Goal: Check status

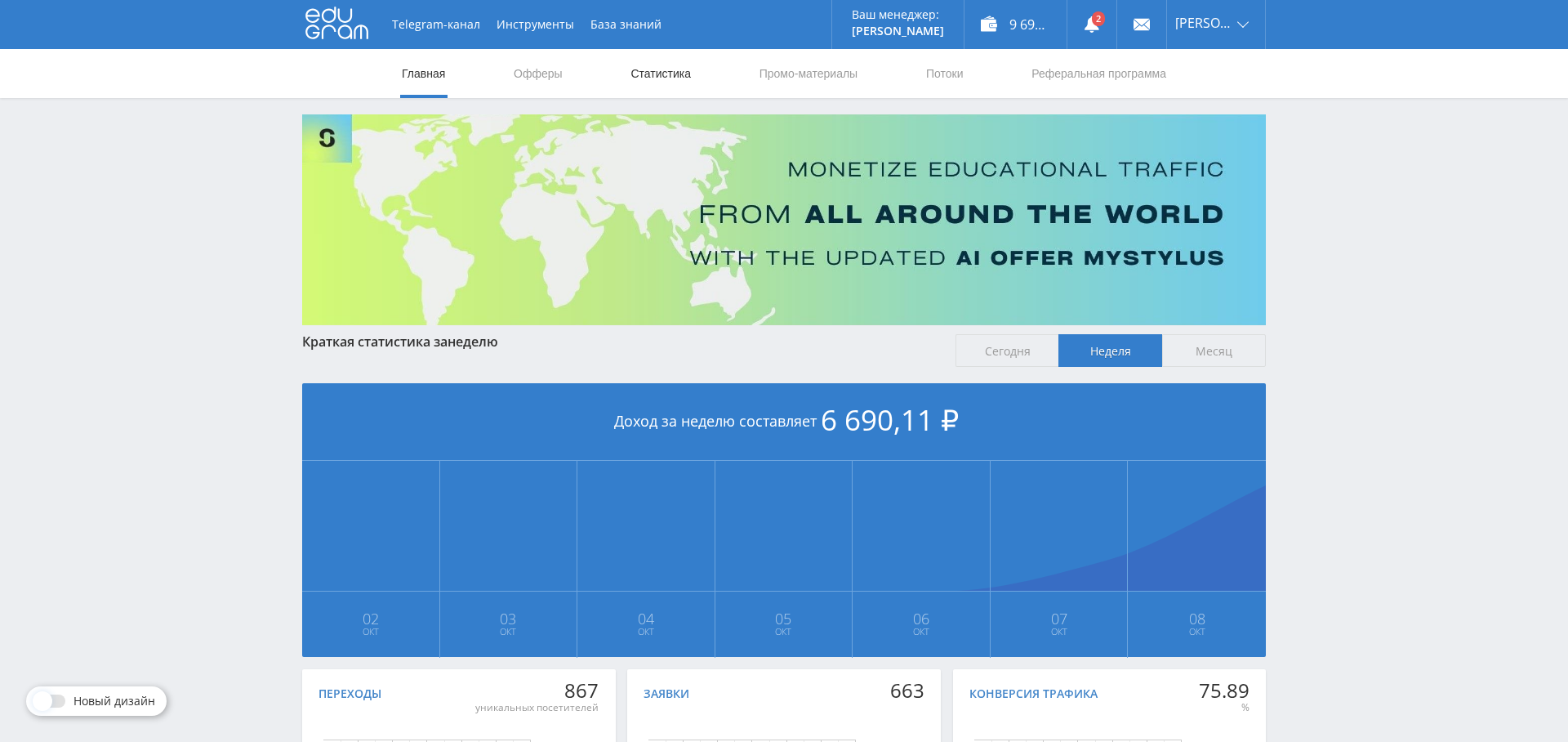
click at [656, 71] on link "Статистика" at bounding box center [661, 74] width 63 height 49
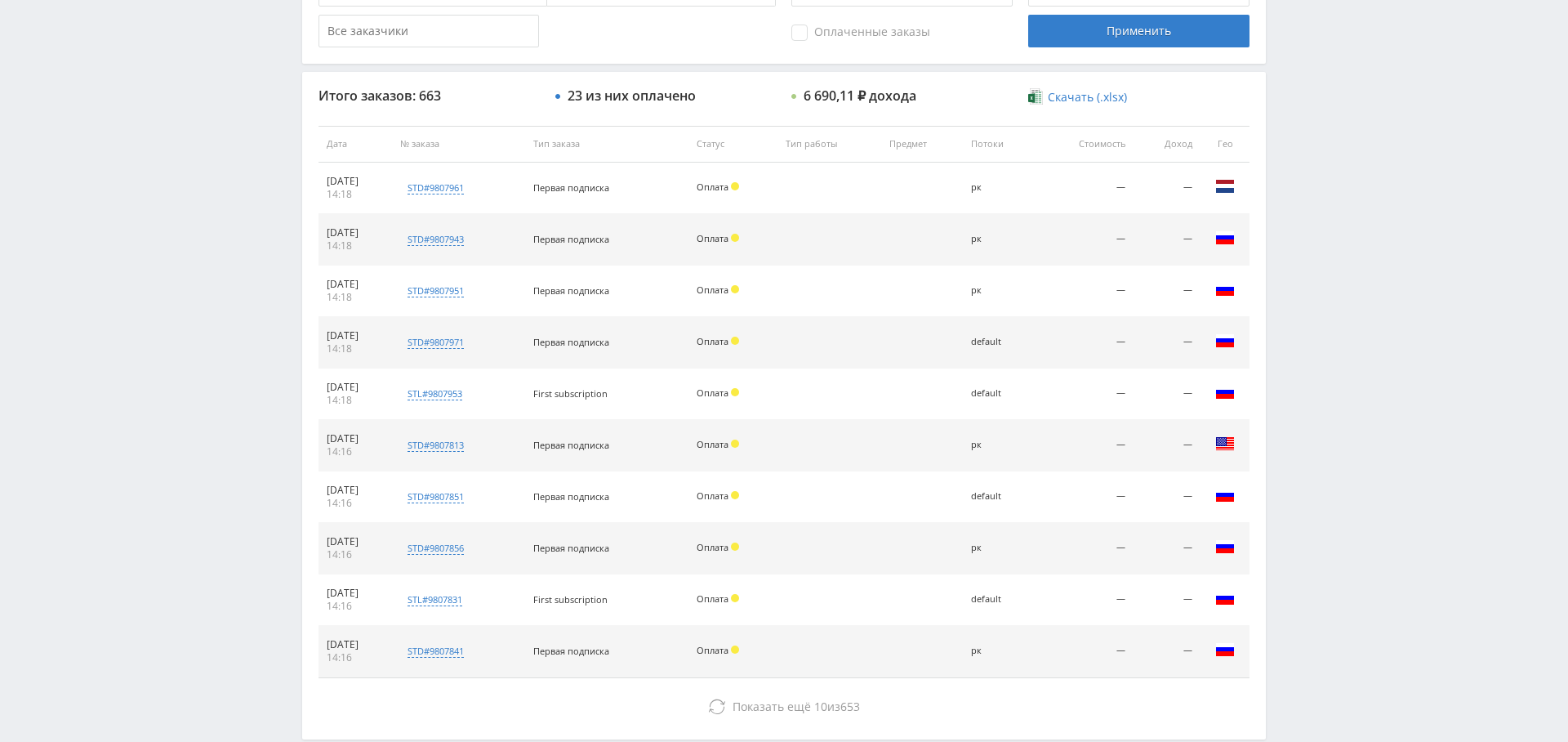
scroll to position [540, 0]
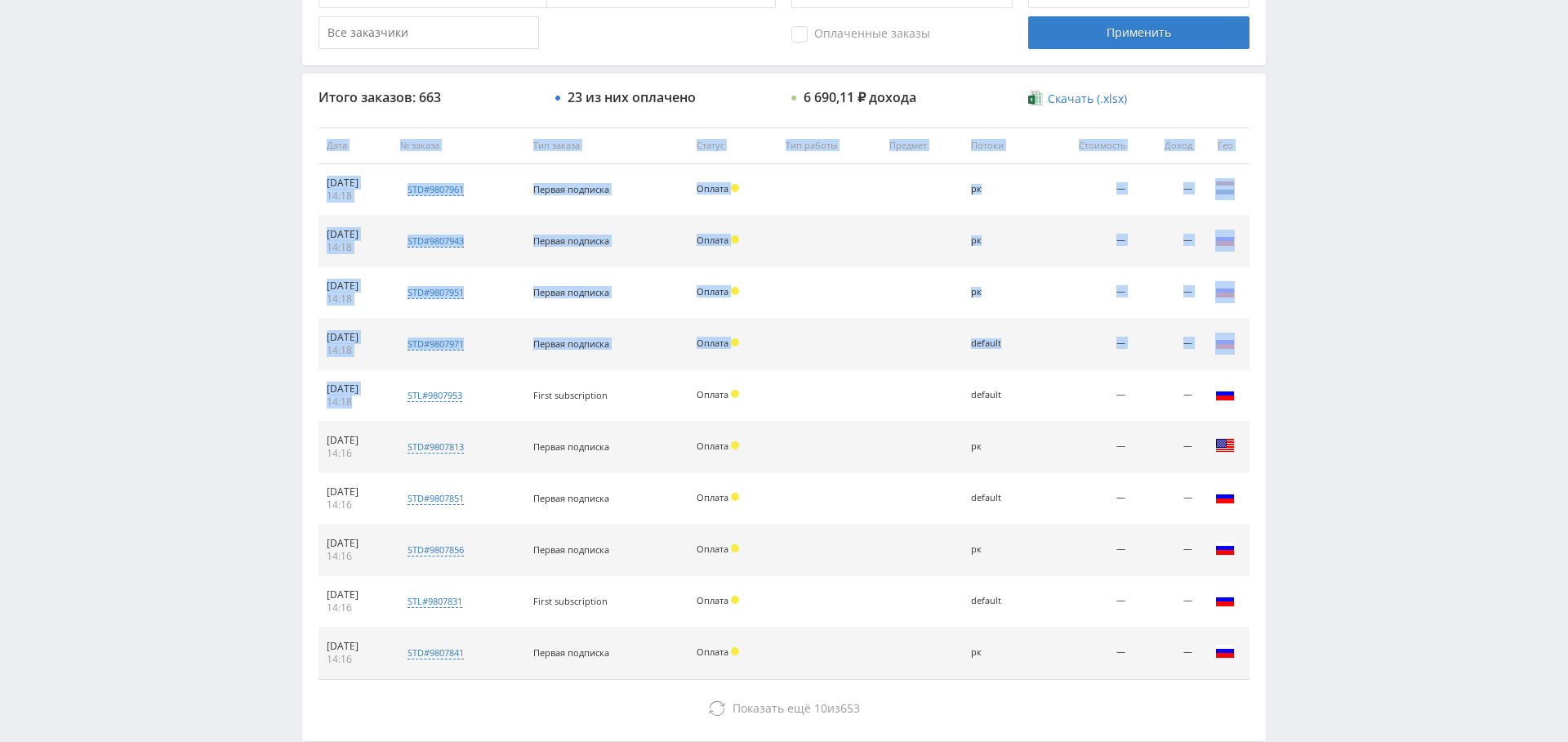
drag, startPoint x: 357, startPoint y: 399, endPoint x: 316, endPoint y: 397, distance: 41.0
click at [316, 397] on div "Итого заказов: 663 23 из них оплачено 6 690,11 ₽ дохода Скачать (.xlsx) Дата № …" at bounding box center [784, 406] width 964 height 666
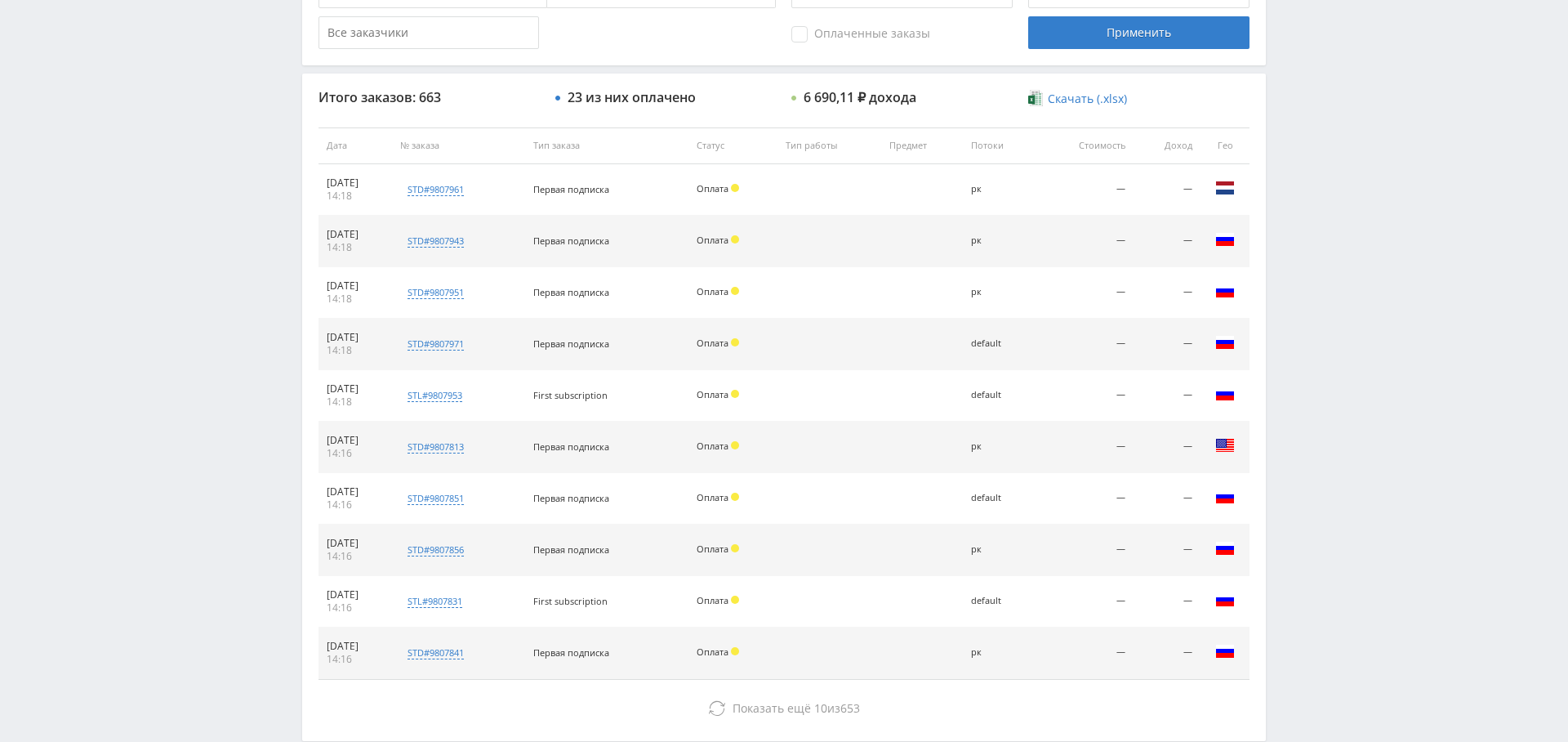
click at [343, 397] on div "14:18" at bounding box center [355, 402] width 58 height 13
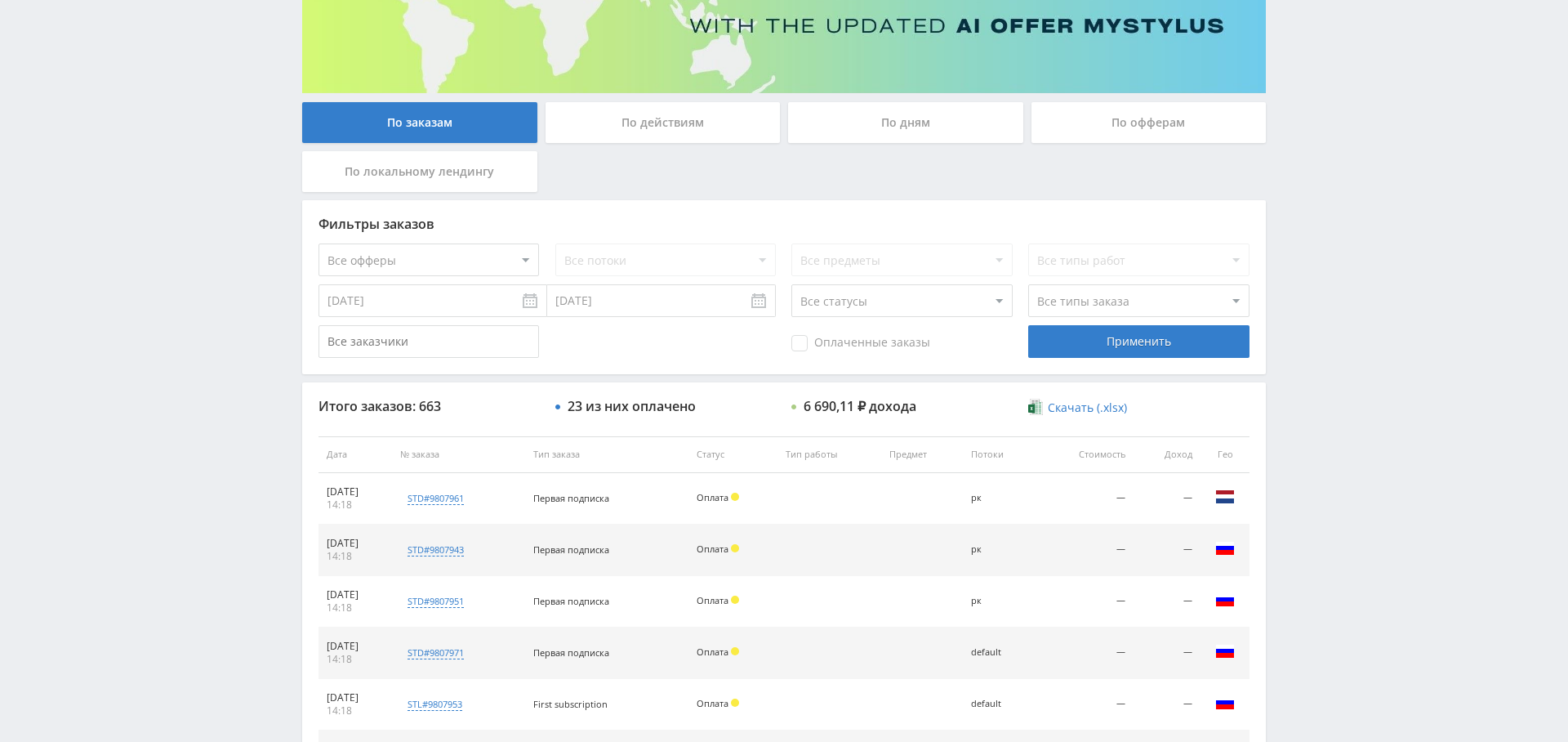
scroll to position [230, 0]
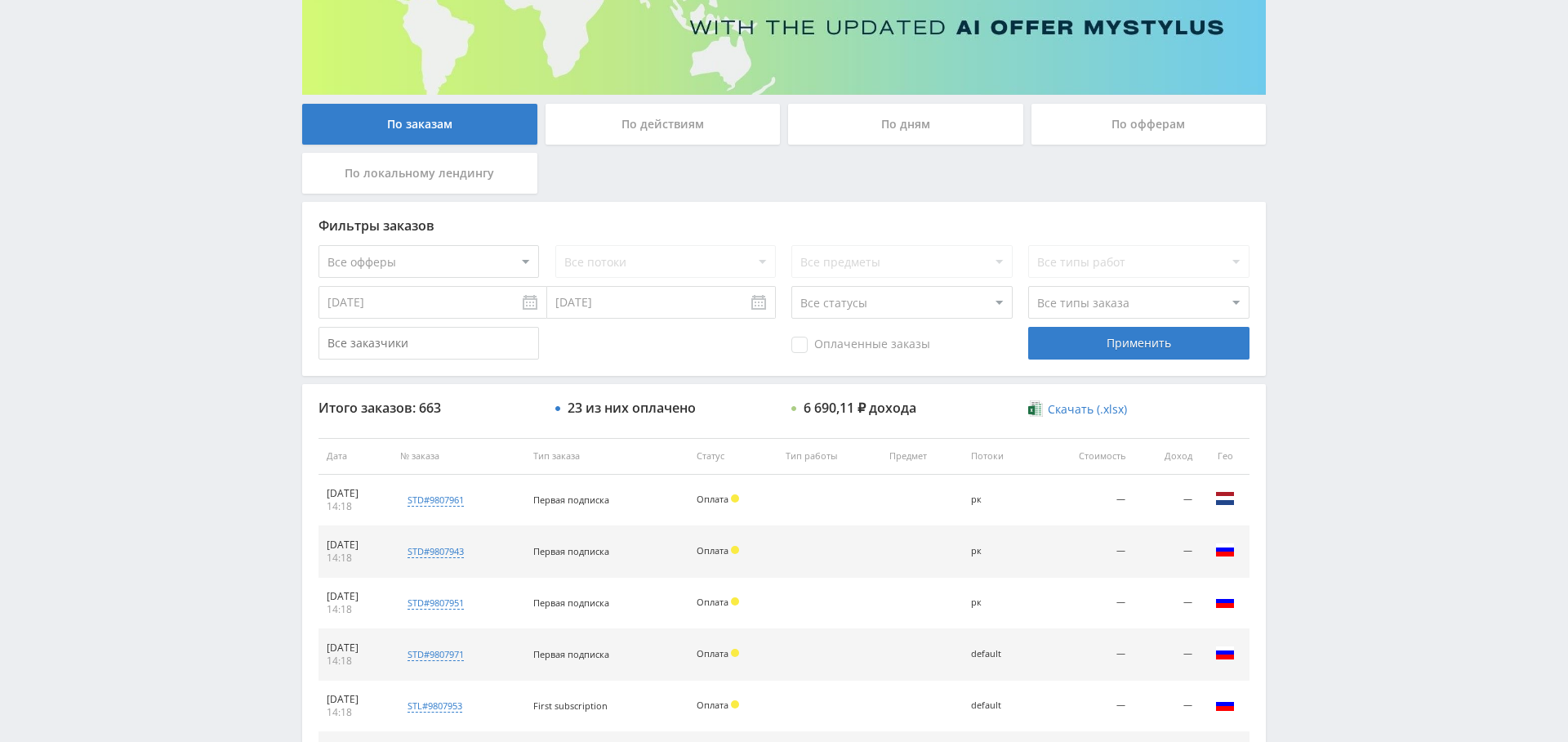
click at [896, 115] on div "По дням" at bounding box center [906, 124] width 235 height 41
click at [0, 0] on input "По дням" at bounding box center [0, 0] width 0 height 0
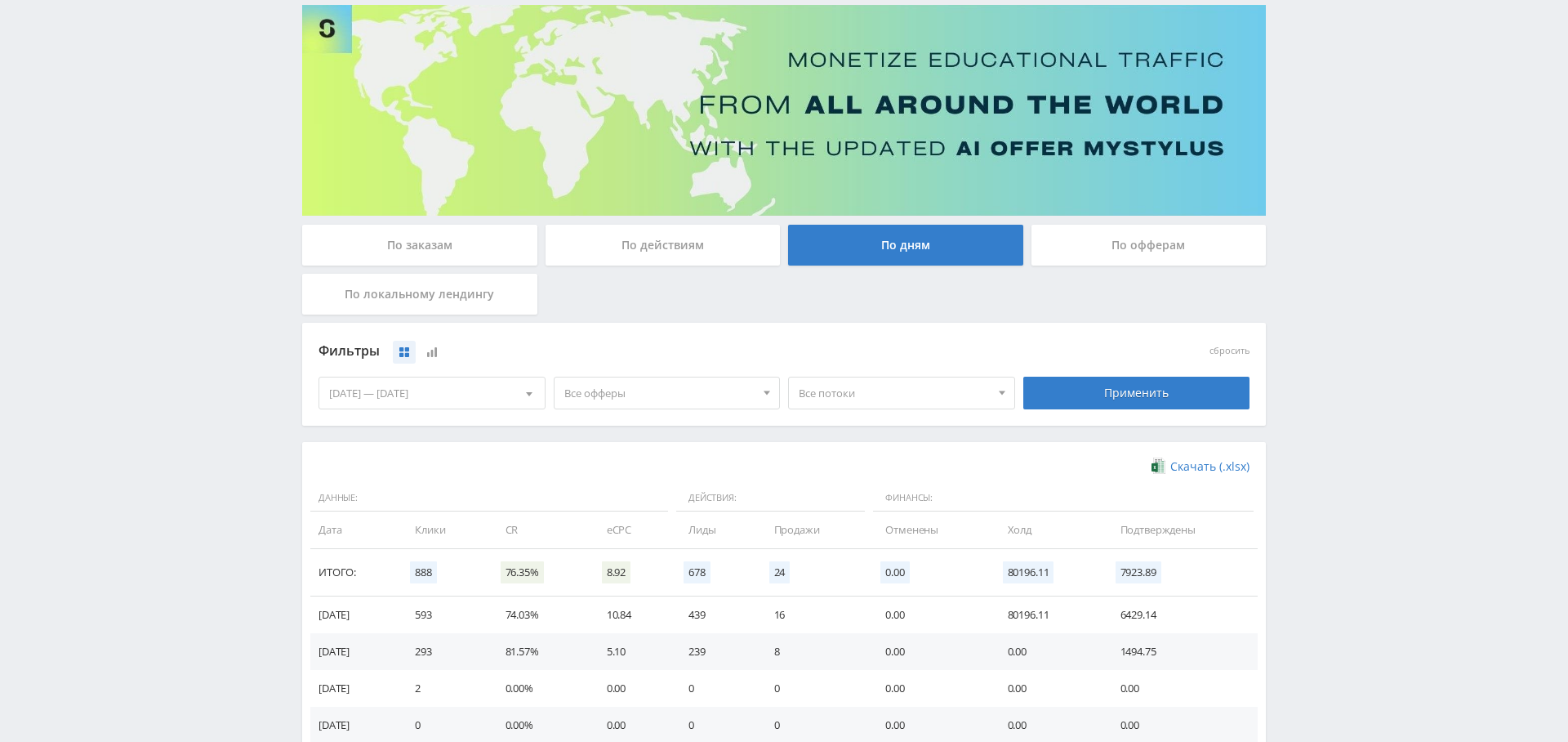
scroll to position [103, 0]
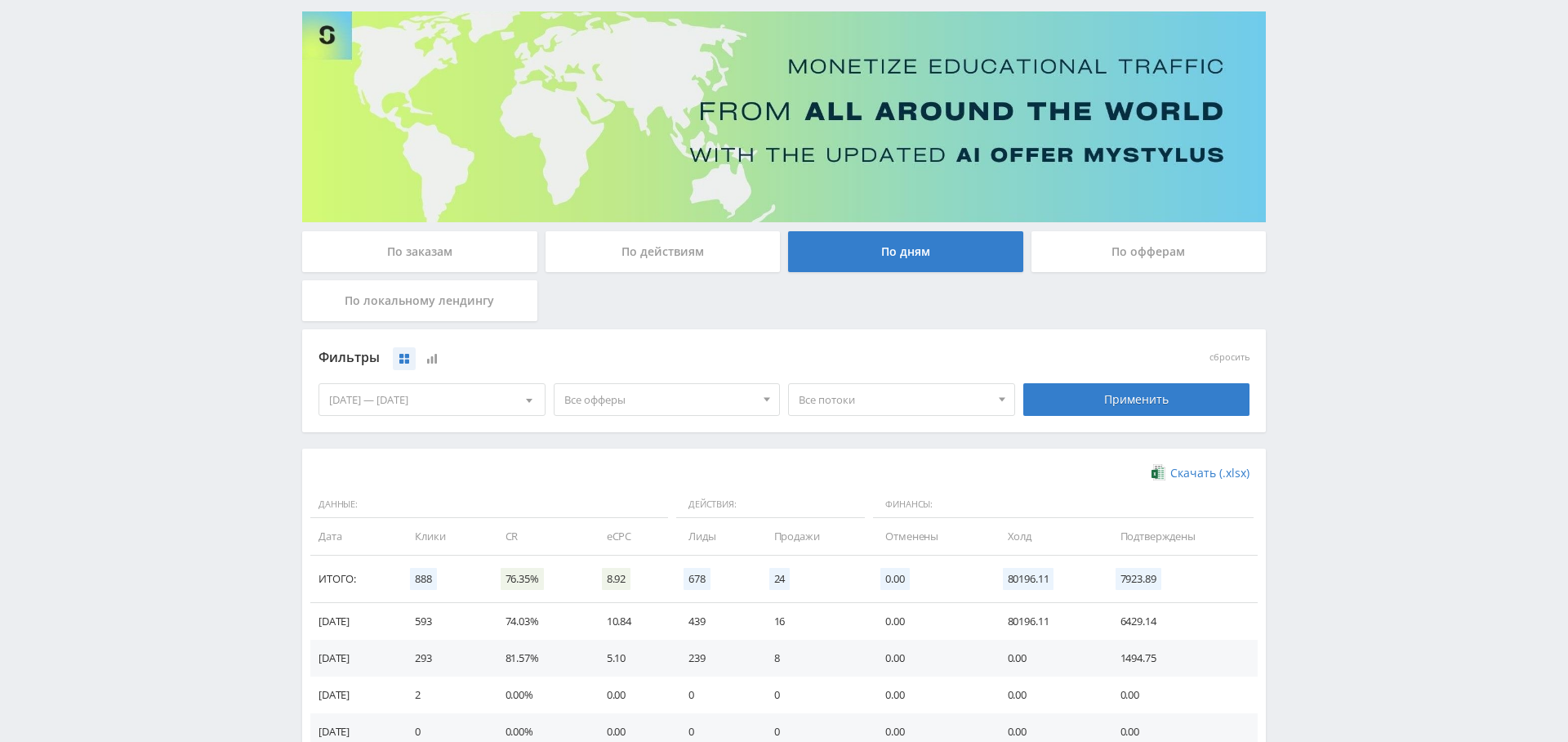
click at [707, 397] on span "Все офферы" at bounding box center [660, 400] width 191 height 31
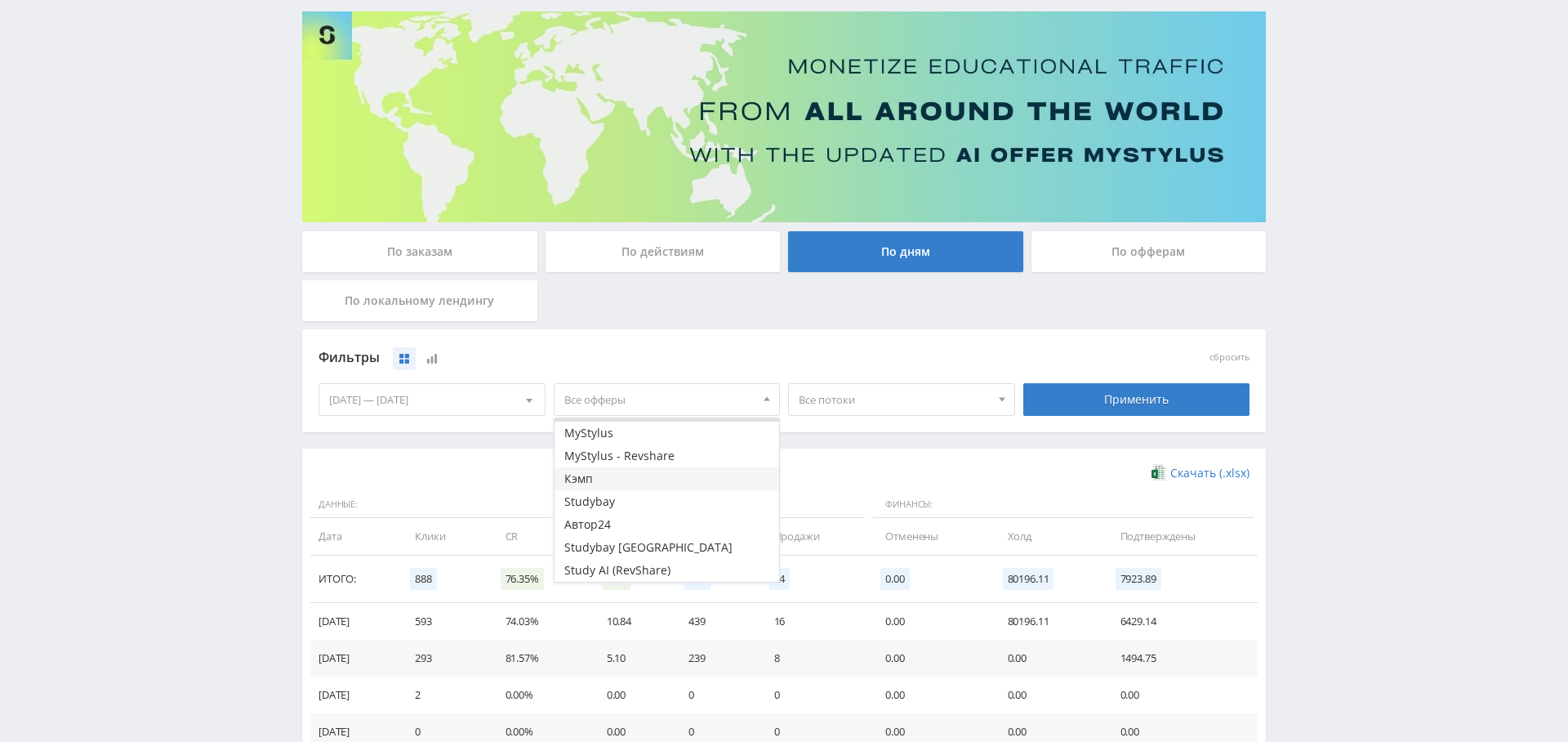
scroll to position [0, 0]
click at [656, 445] on button "MyStylus" at bounding box center [667, 452] width 225 height 23
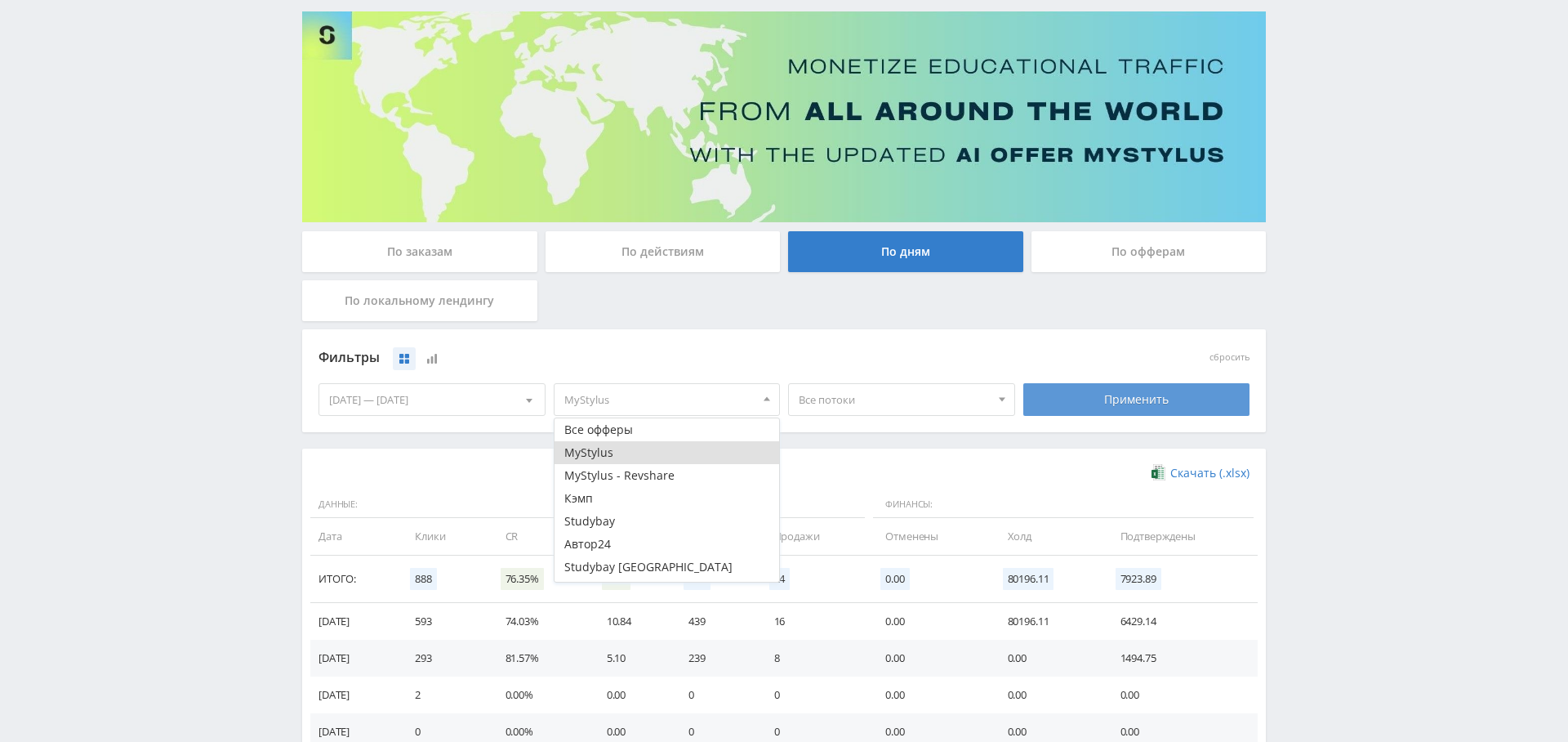
click at [1140, 414] on div "Применить" at bounding box center [1137, 400] width 227 height 33
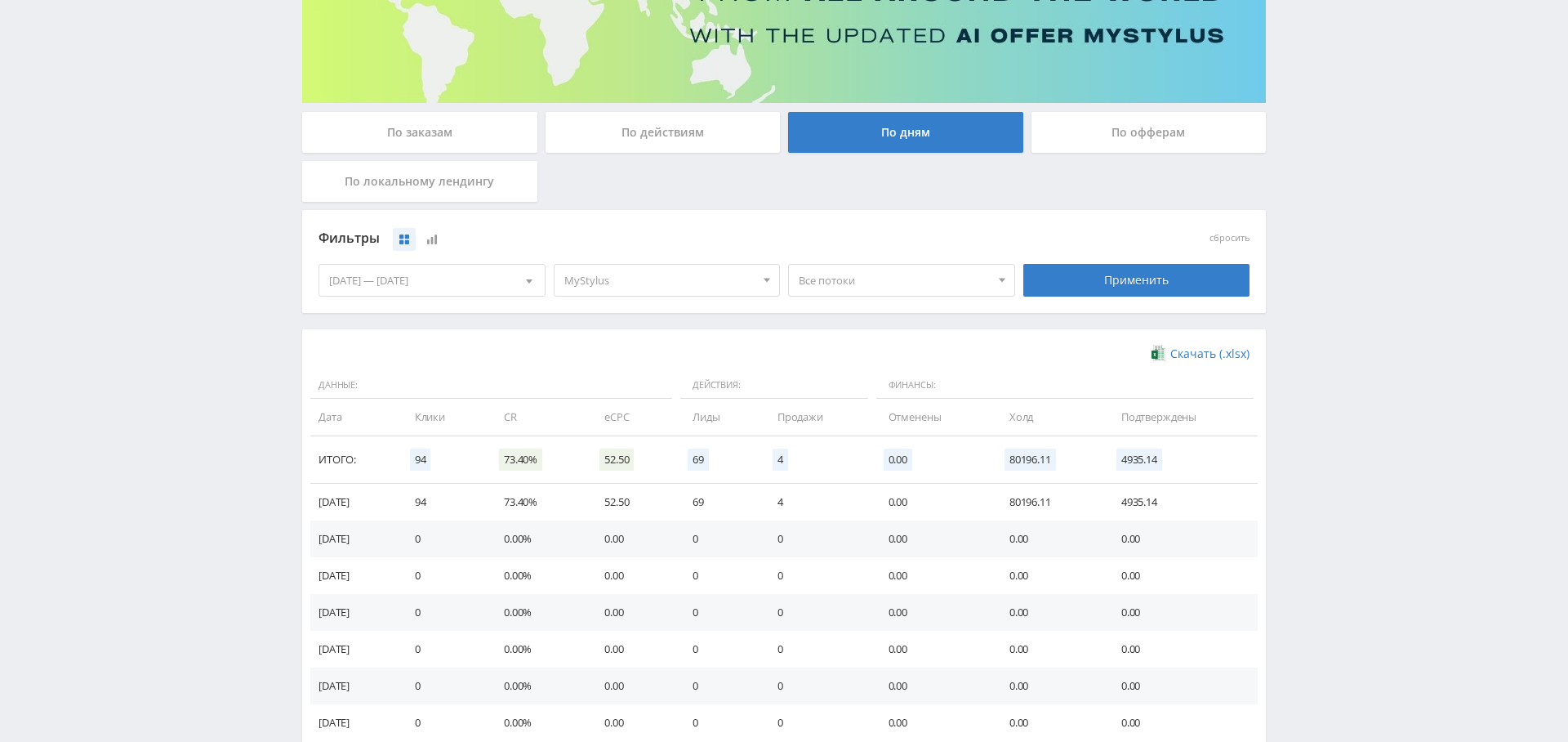
scroll to position [224, 0]
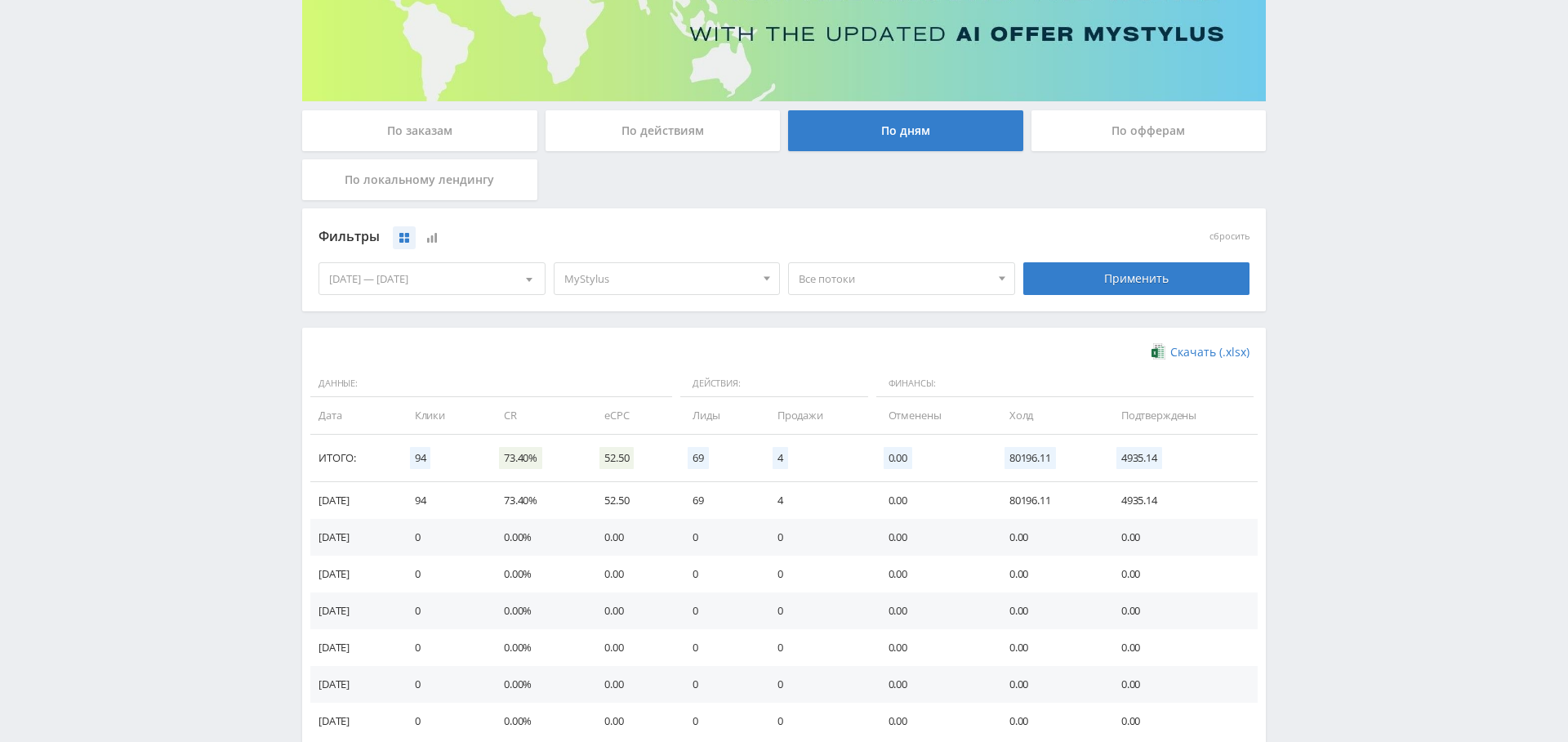
click at [655, 281] on span "MyStylus" at bounding box center [660, 279] width 191 height 31
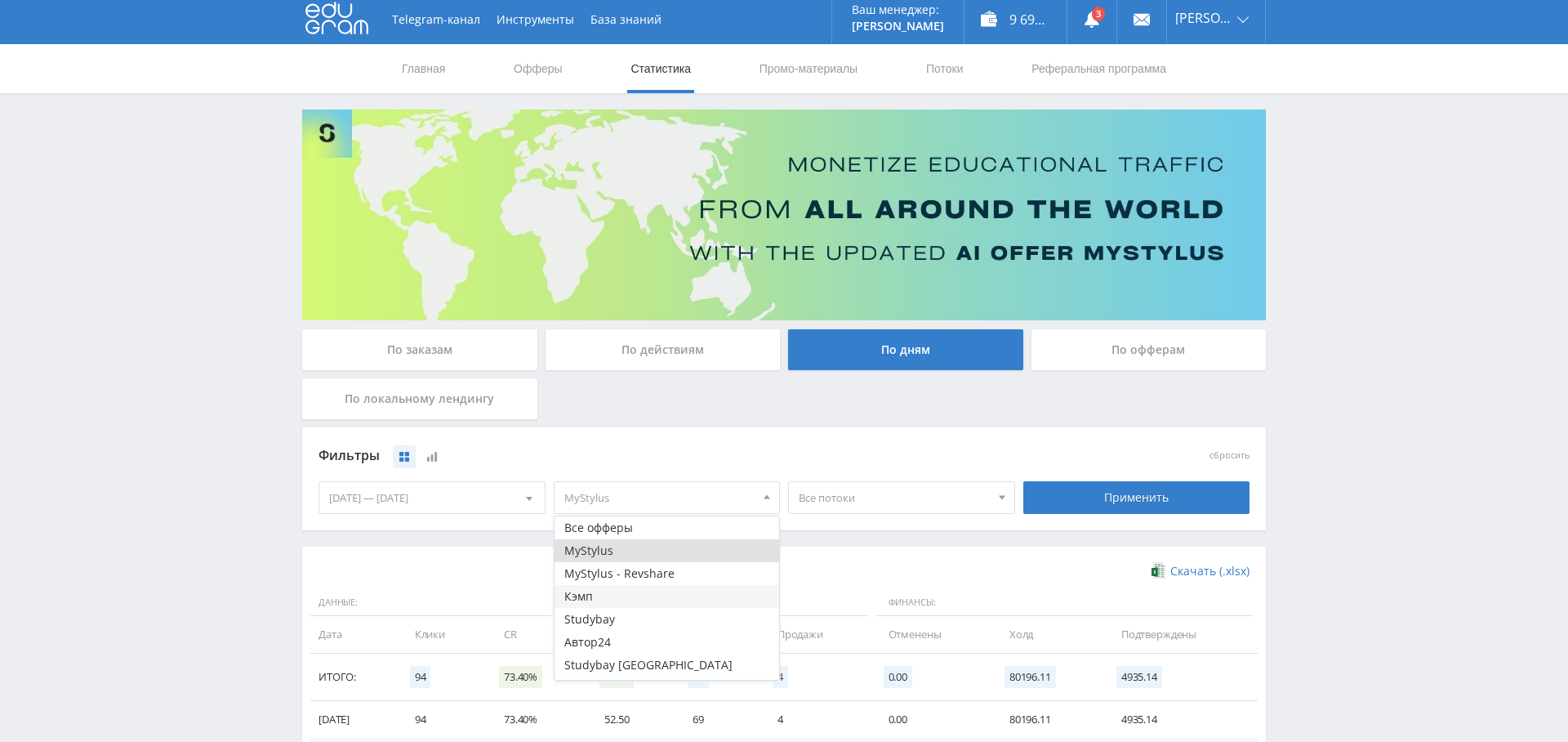
scroll to position [0, 0]
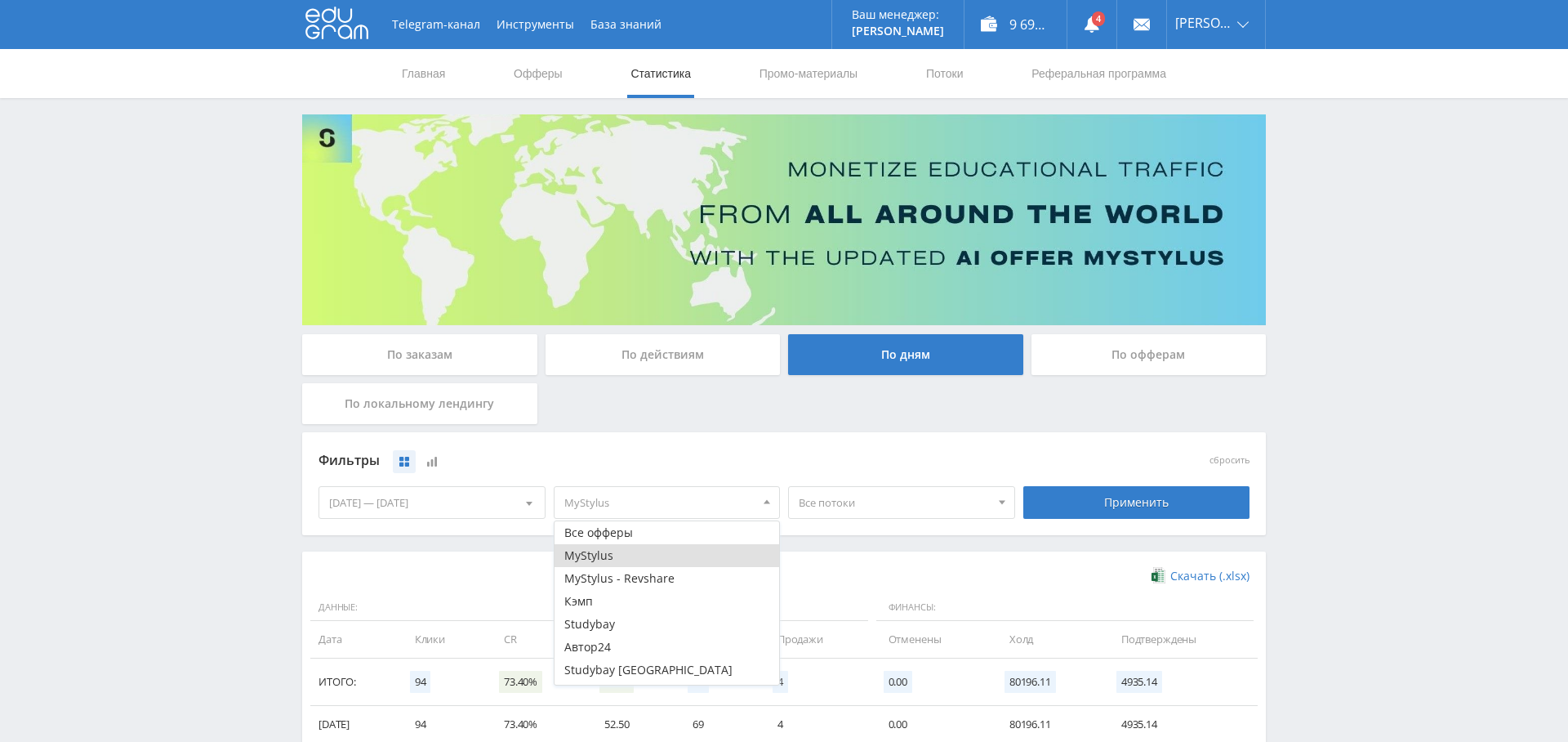
drag, startPoint x: 1376, startPoint y: 148, endPoint x: 1366, endPoint y: 133, distance: 18.0
click at [1376, 148] on div "Telegram-канал Инструменты База знаний Ваш менеджер: [PERSON_NAME] Alex Online …" at bounding box center [784, 535] width 1568 height 1069
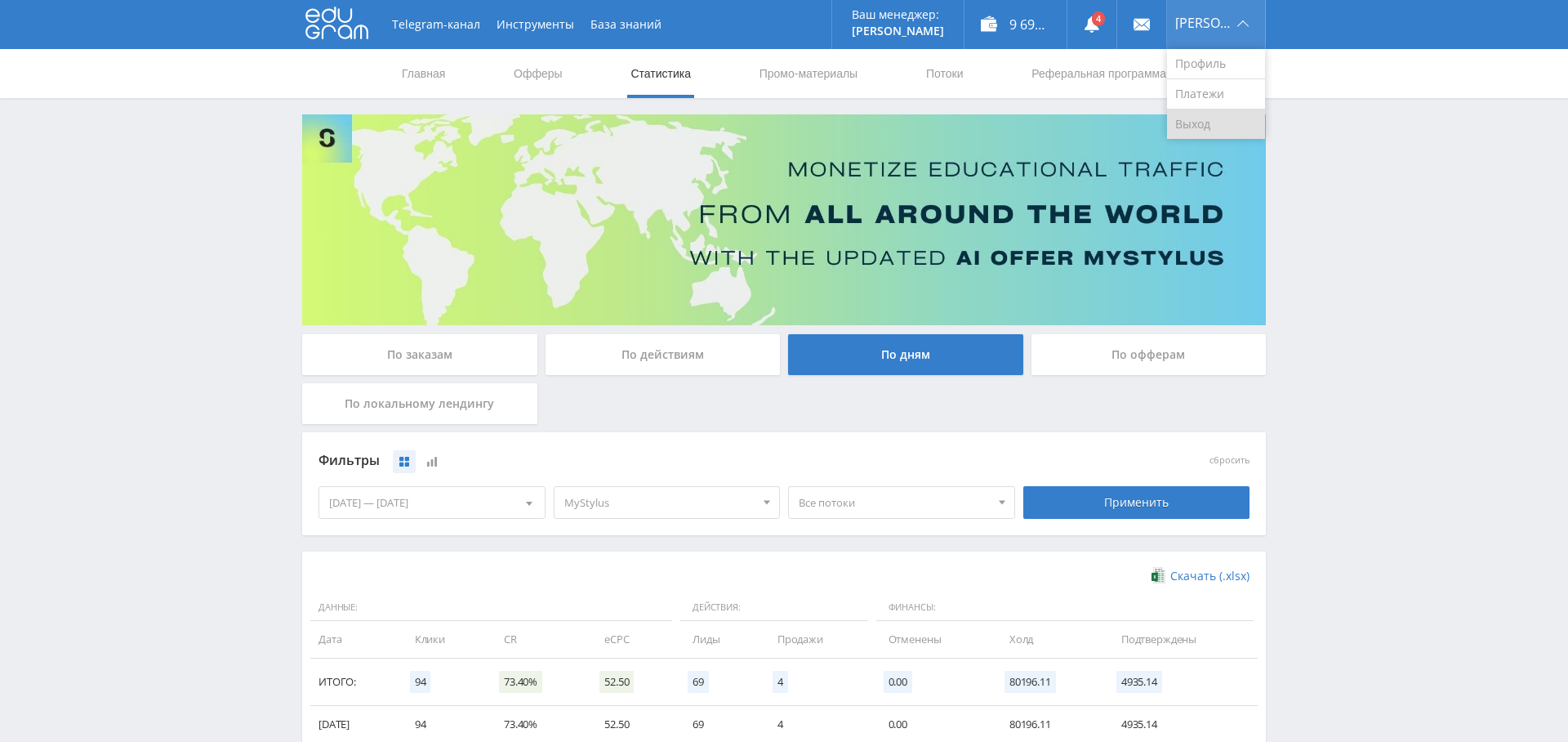
click at [1227, 131] on link "Выход" at bounding box center [1216, 124] width 98 height 30
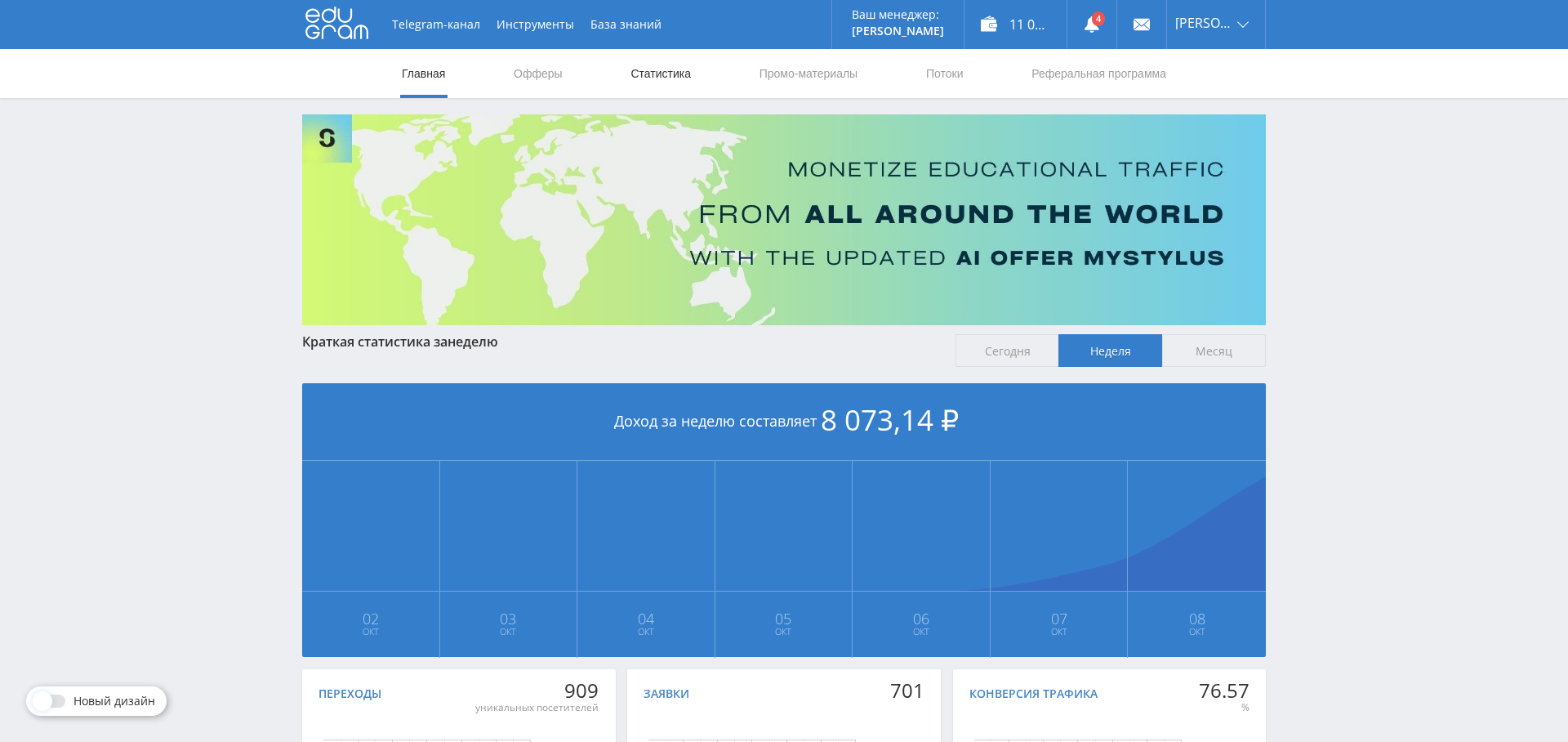
click at [673, 77] on link "Статистика" at bounding box center [661, 74] width 63 height 49
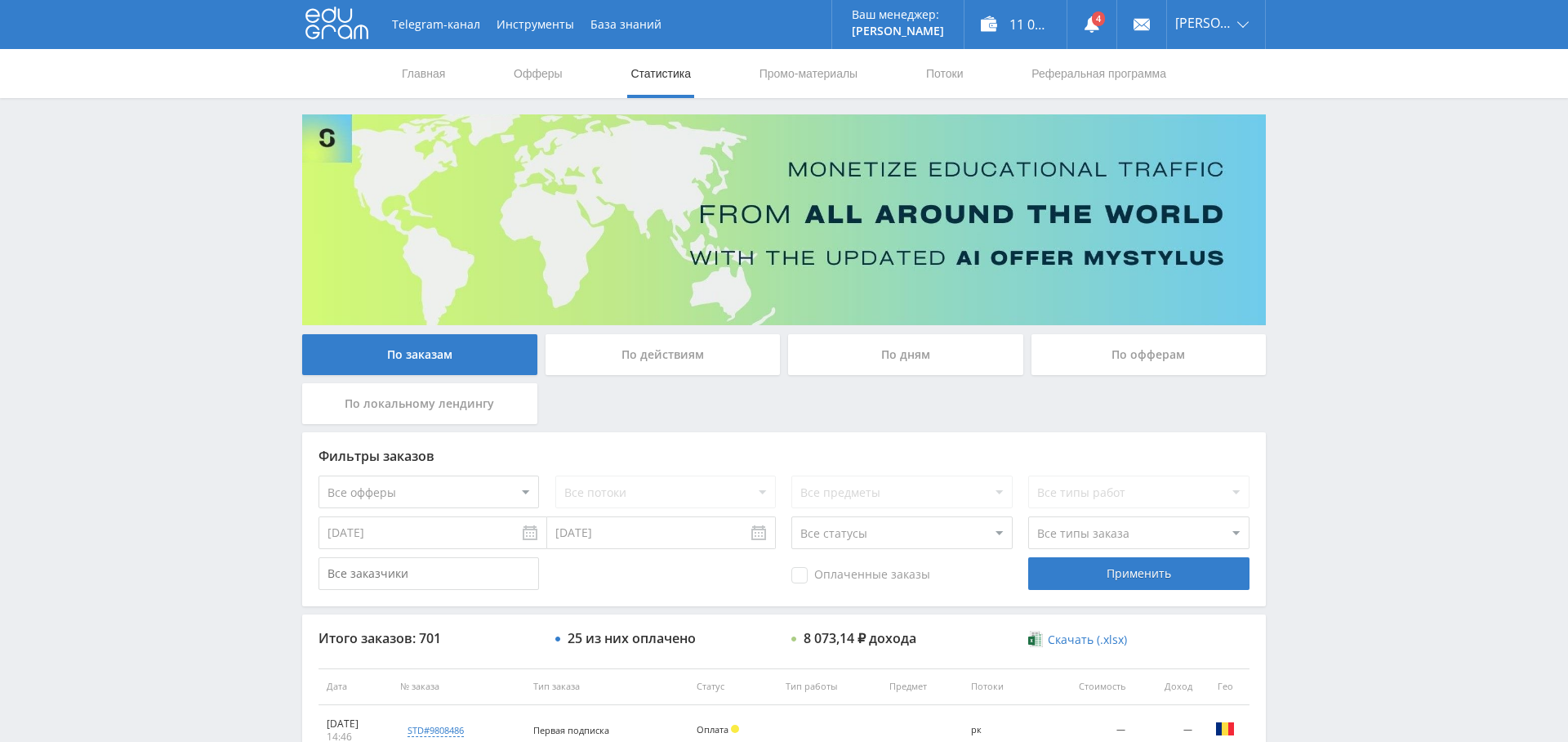
click at [934, 365] on div "По дням" at bounding box center [906, 355] width 235 height 41
click at [0, 0] on input "По дням" at bounding box center [0, 0] width 0 height 0
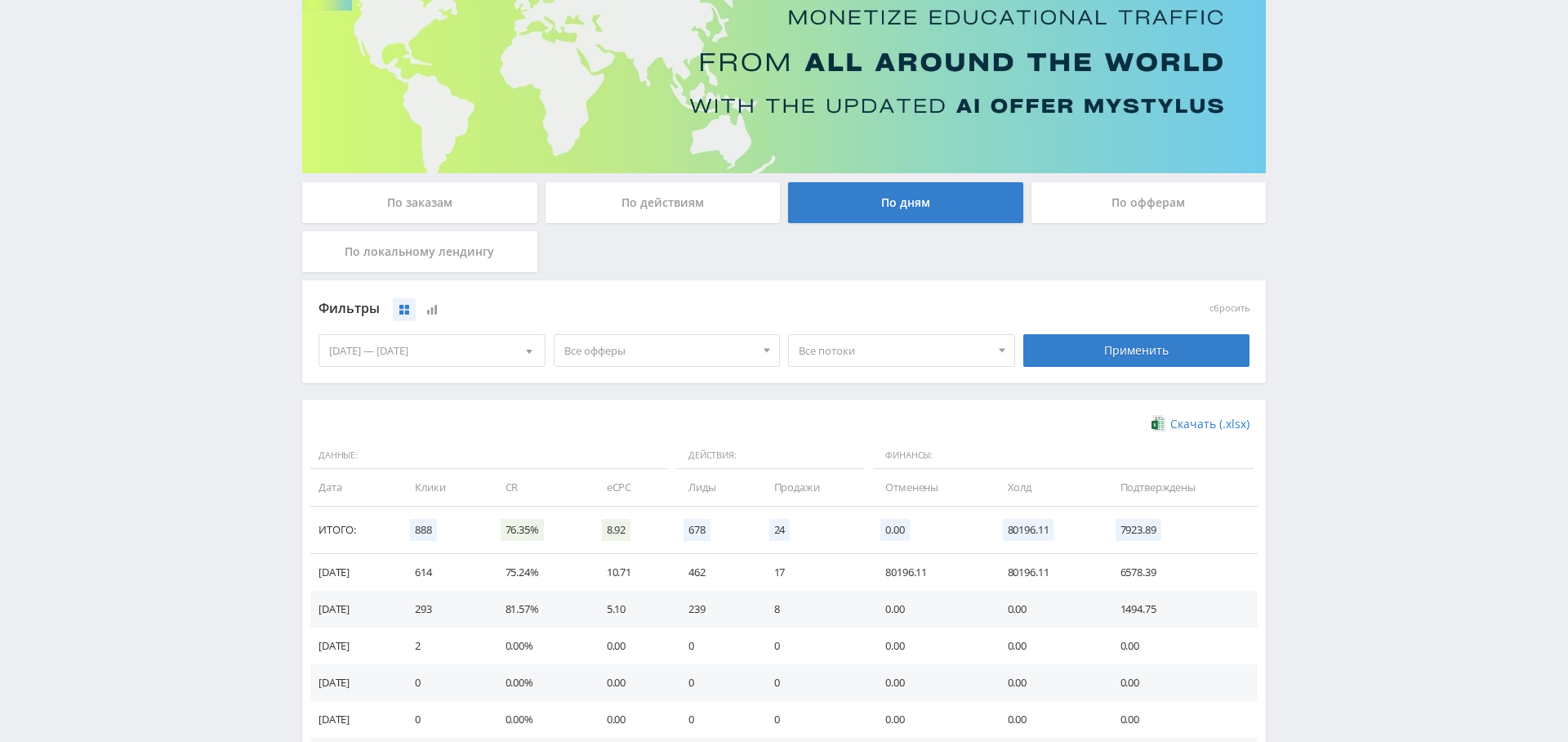
scroll to position [176, 0]
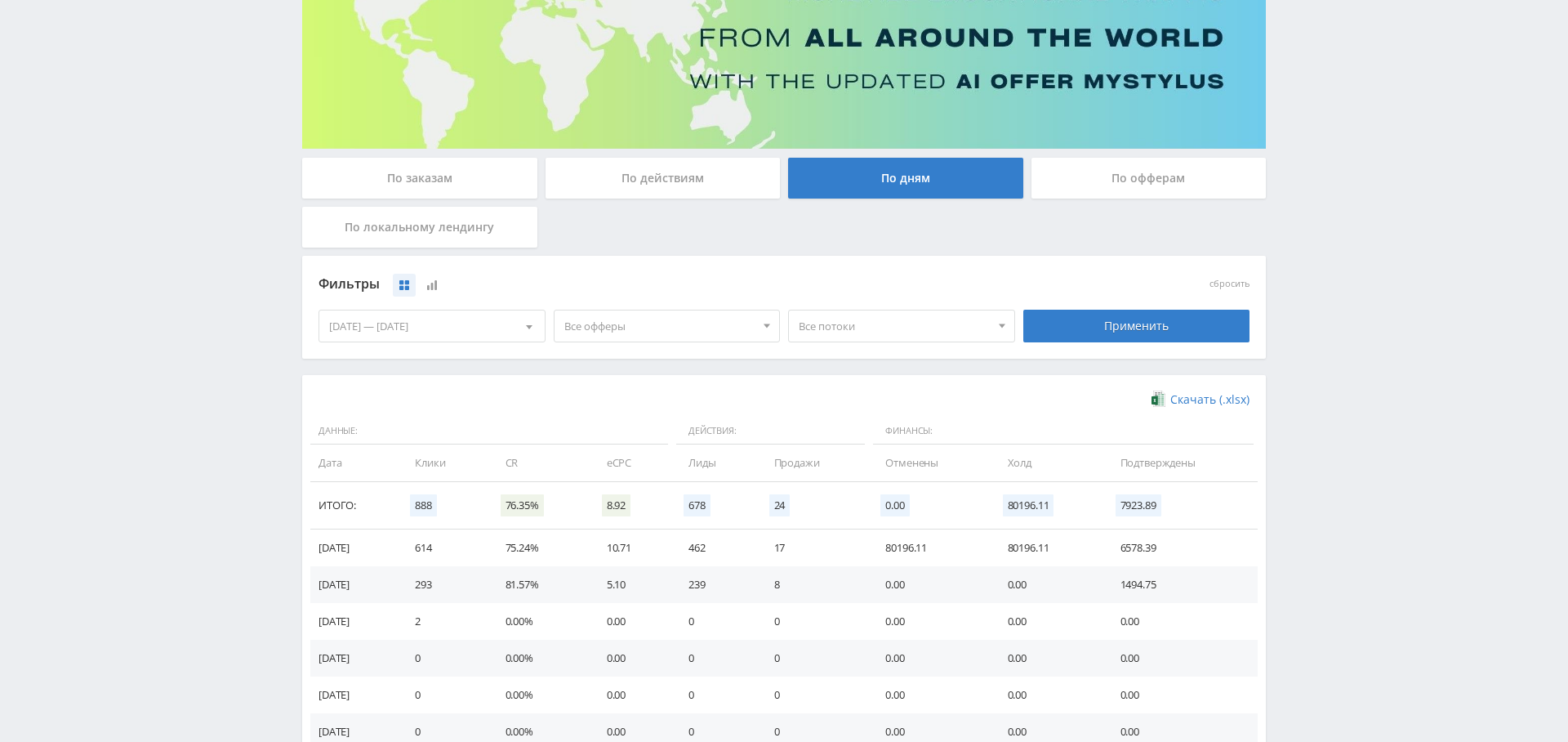
click at [637, 319] on span "Все офферы" at bounding box center [660, 326] width 191 height 31
click at [639, 383] on button "MyStylus" at bounding box center [667, 379] width 225 height 23
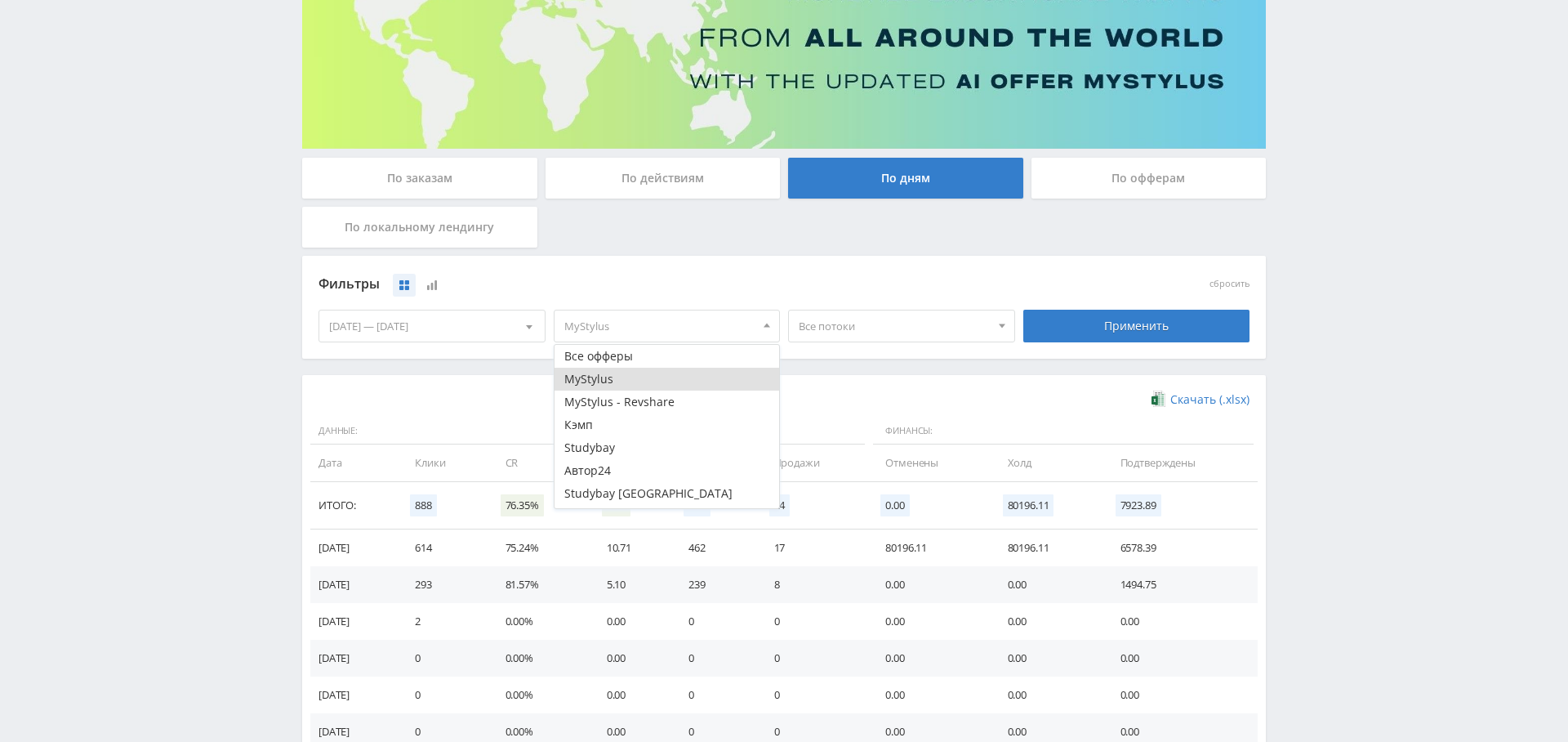
click at [1097, 322] on div "Применить" at bounding box center [1137, 326] width 227 height 33
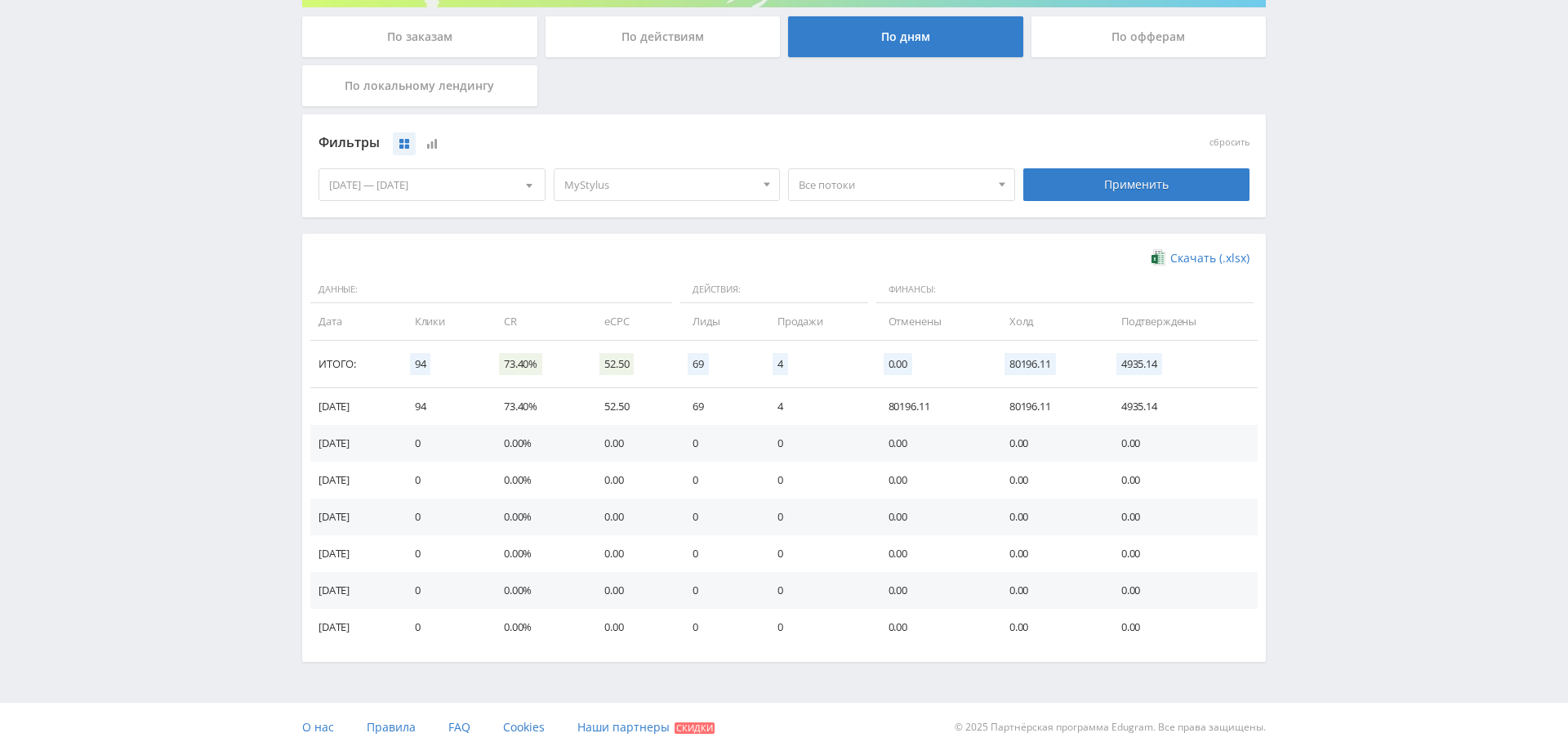
scroll to position [0, 0]
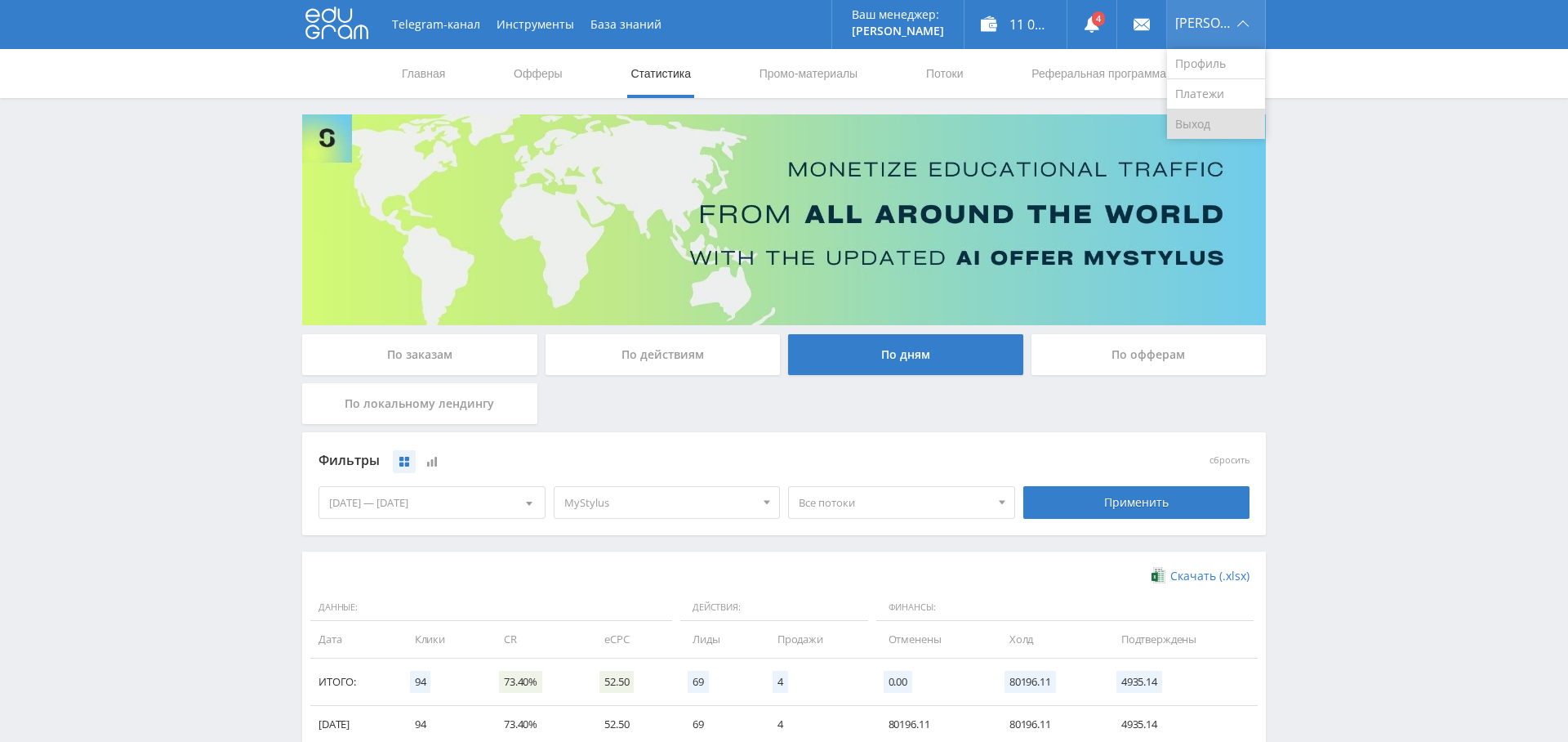
click at [1222, 119] on link "Выход" at bounding box center [1216, 124] width 98 height 30
